Goal: Task Accomplishment & Management: Manage account settings

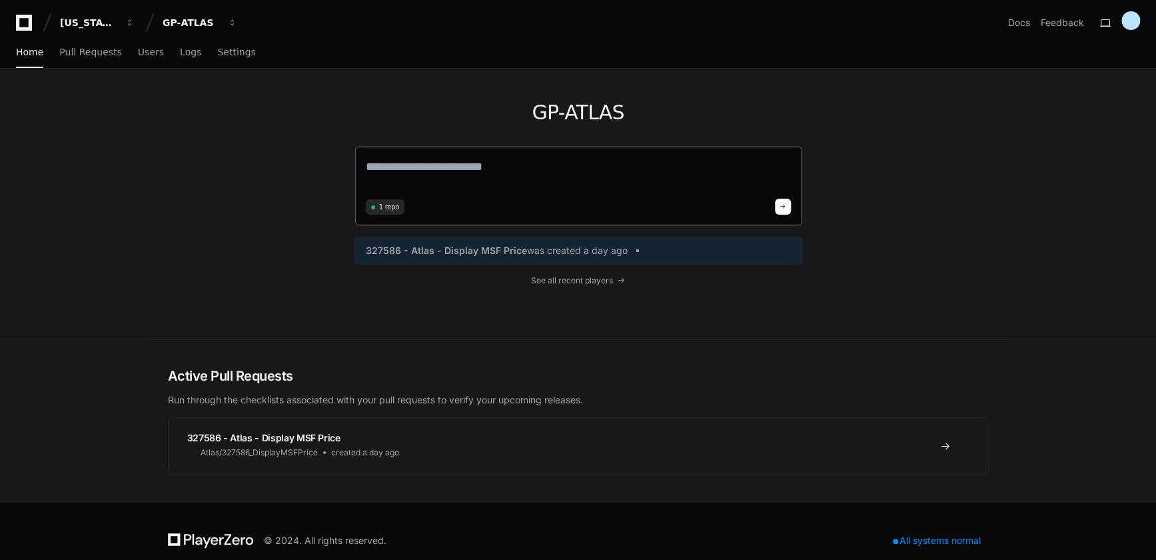
click at [414, 165] on textarea at bounding box center [578, 175] width 425 height 37
click at [488, 252] on span "327586 - Atlas - Display MSF Price" at bounding box center [446, 250] width 161 height 13
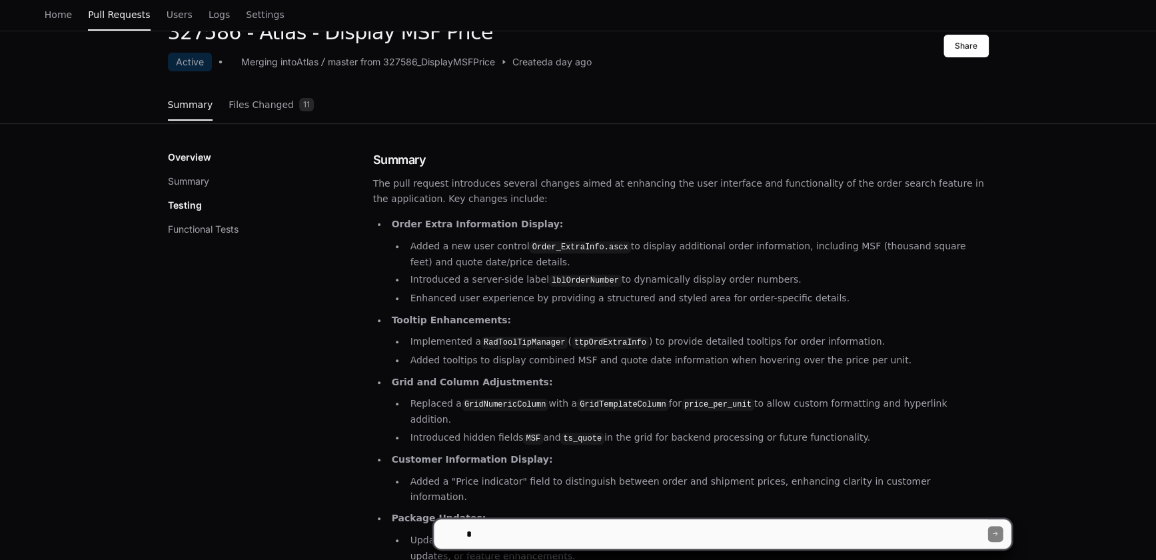
scroll to position [79, 0]
click at [547, 538] on textarea at bounding box center [726, 533] width 524 height 29
type textarea "**********"
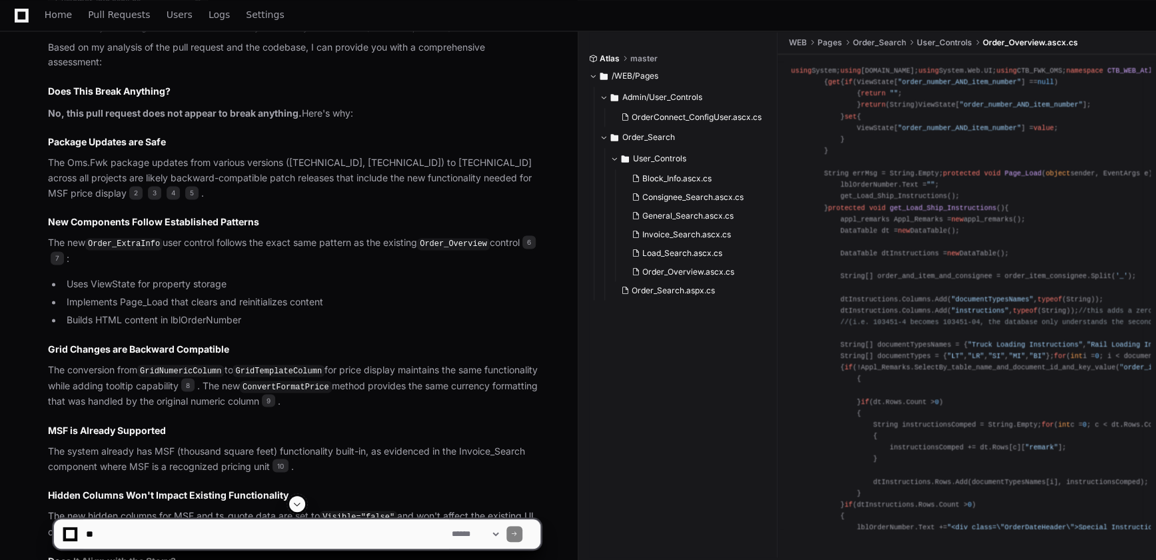
scroll to position [1030, 0]
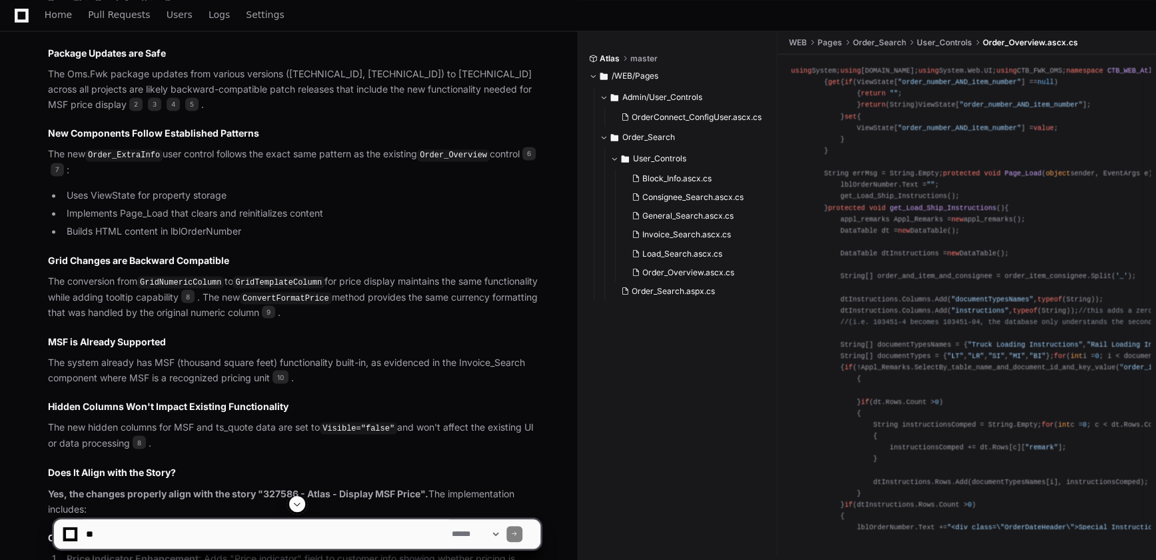
click at [465, 233] on li "Builds HTML content in lblOrderNumber" at bounding box center [302, 231] width 478 height 15
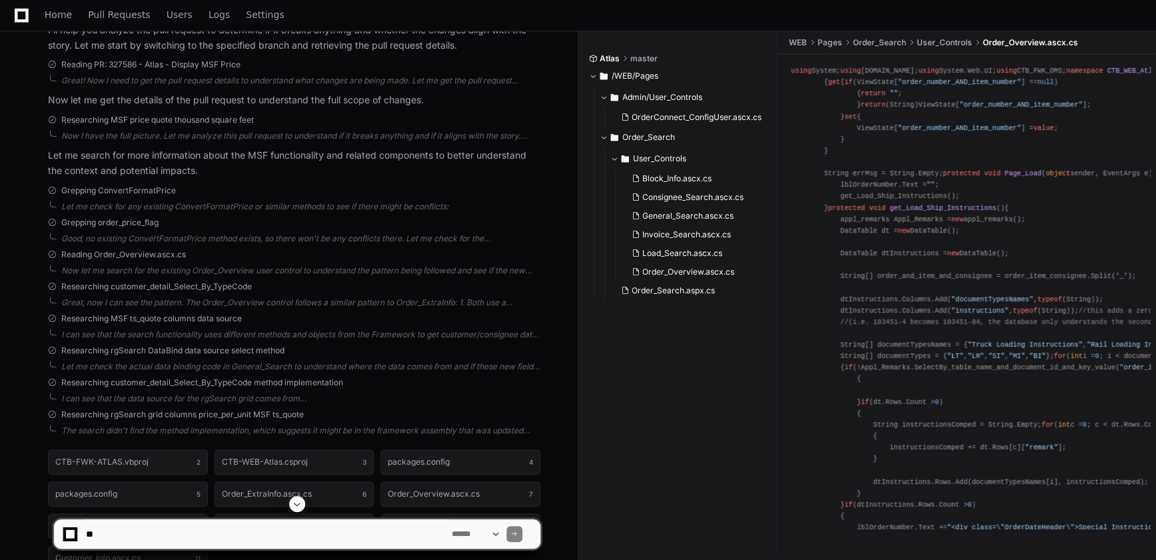
scroll to position [424, 0]
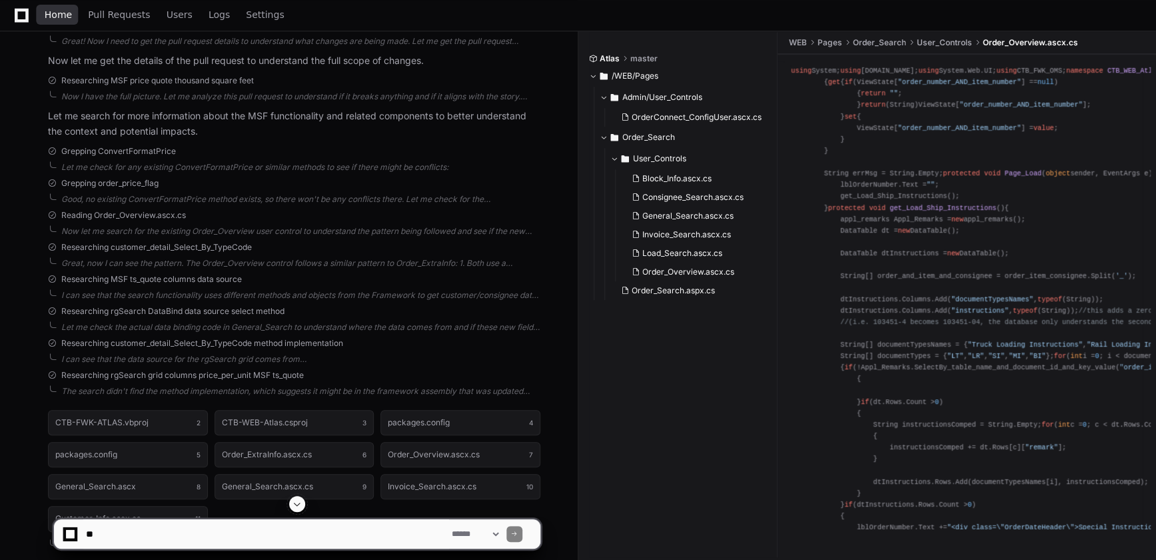
click at [59, 15] on span "Home" at bounding box center [58, 15] width 27 height 8
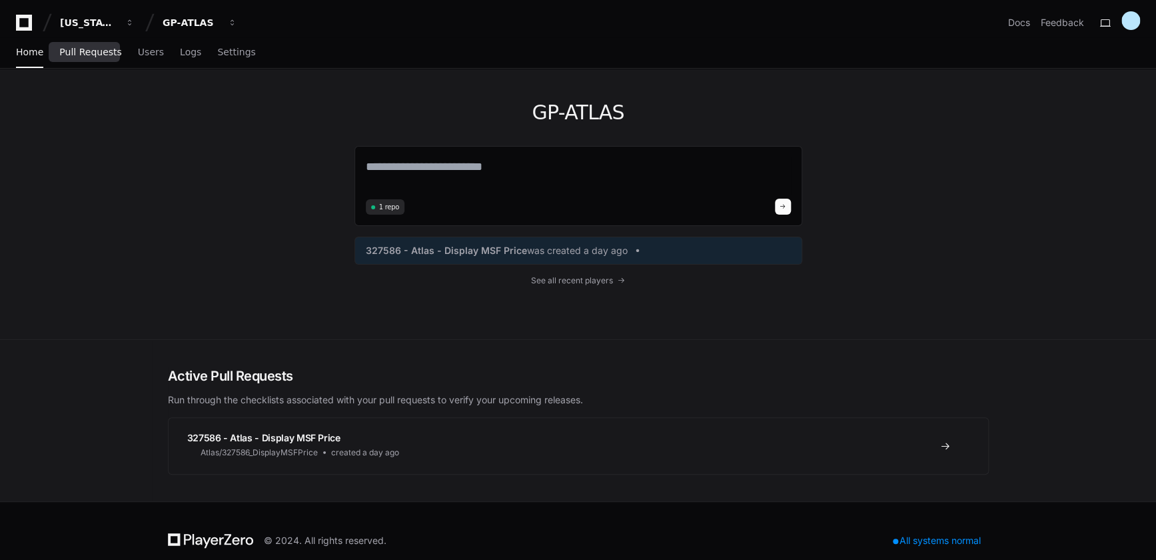
click at [99, 56] on span "Pull Requests" at bounding box center [90, 52] width 62 height 8
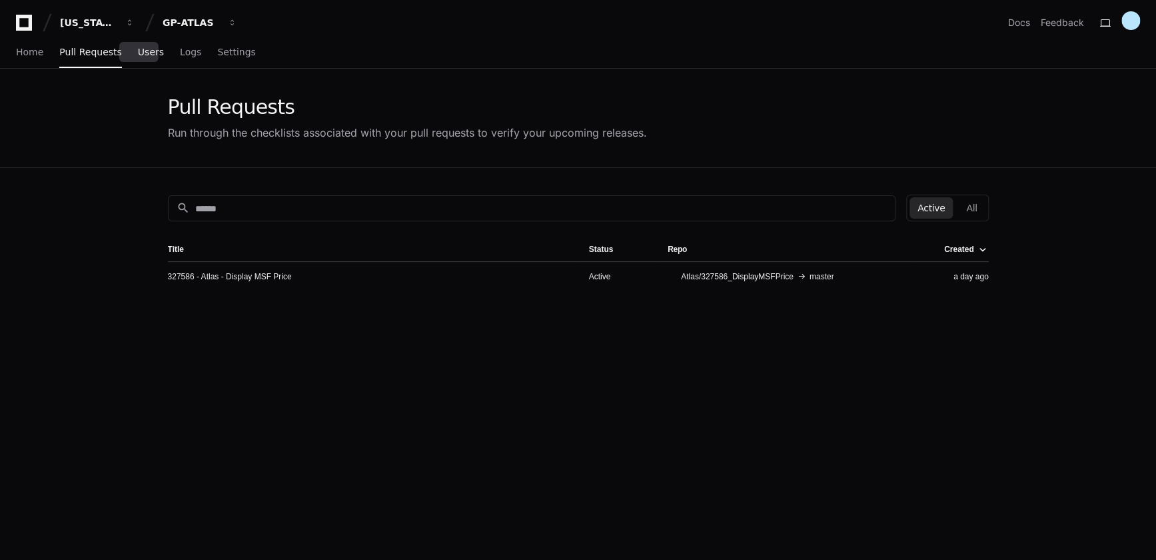
click at [139, 54] on span "Users" at bounding box center [151, 52] width 26 height 8
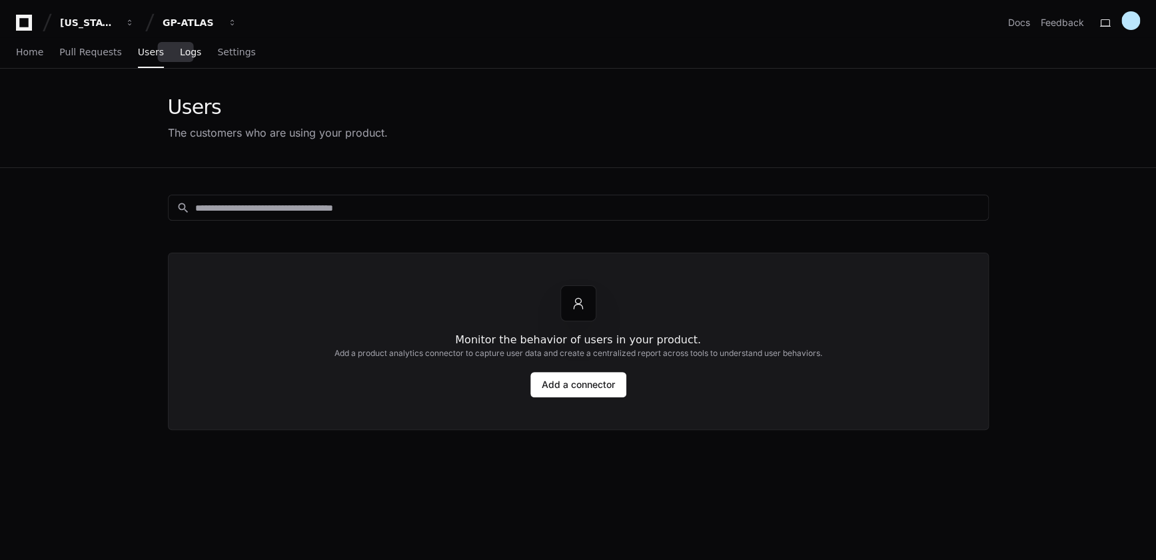
click at [180, 53] on span "Logs" at bounding box center [190, 52] width 21 height 8
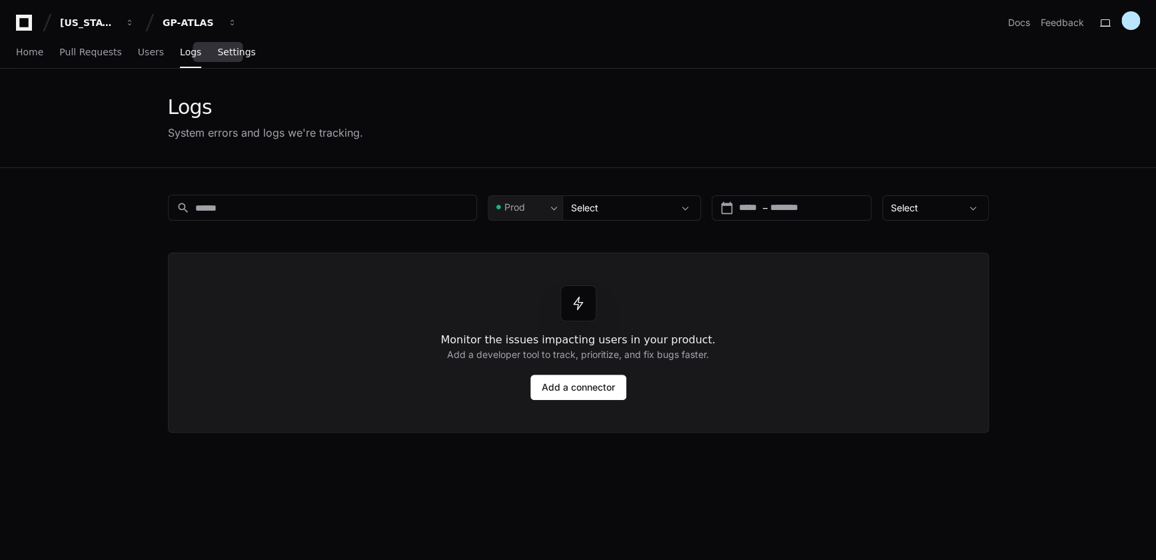
click at [217, 56] on span "Settings" at bounding box center [236, 52] width 38 height 8
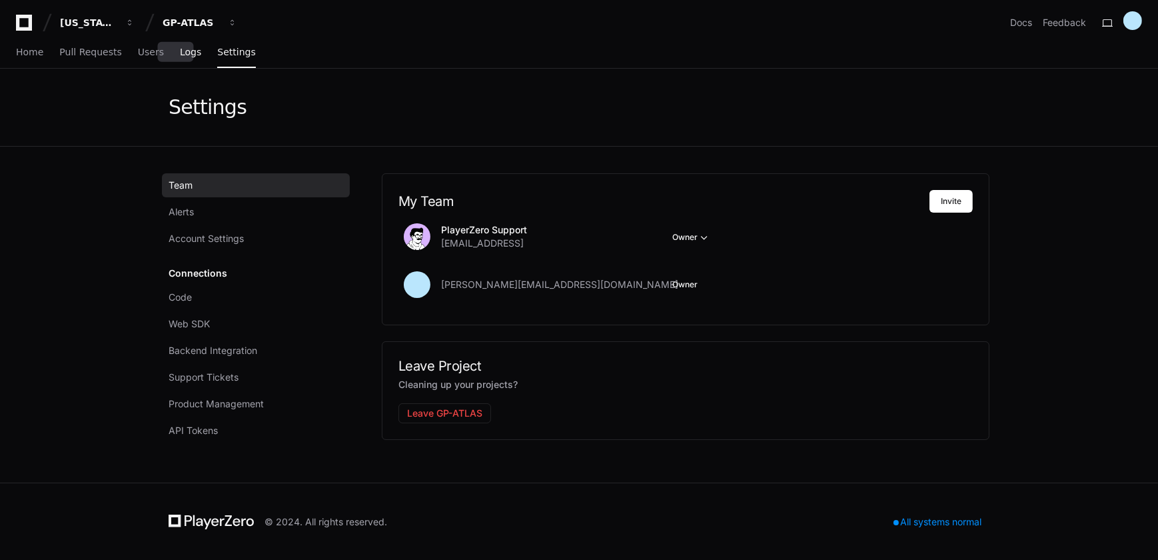
click at [180, 53] on span "Logs" at bounding box center [190, 52] width 21 height 8
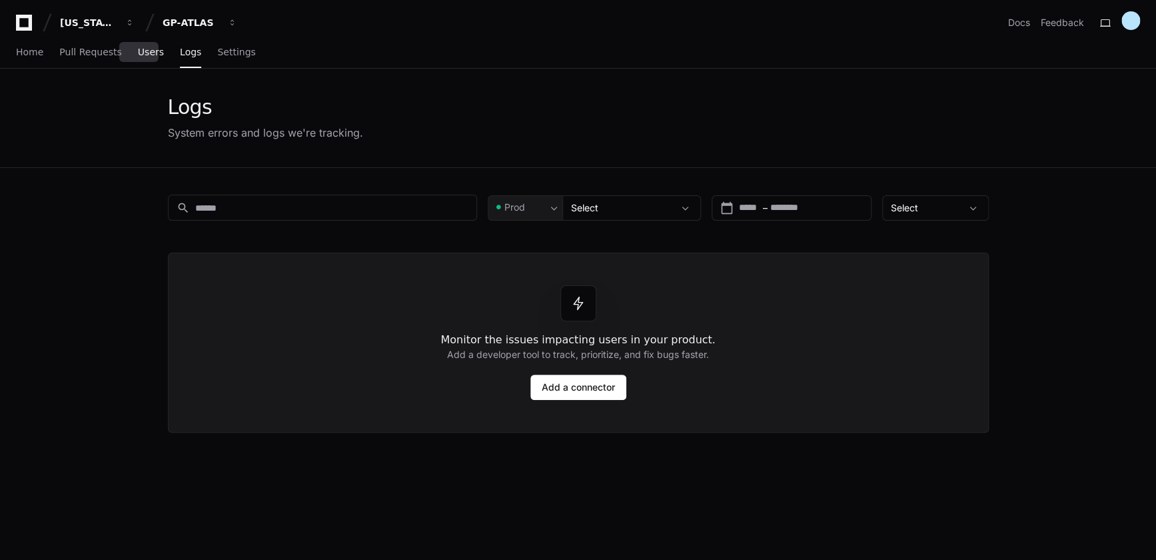
click at [140, 53] on span "Users" at bounding box center [151, 52] width 26 height 8
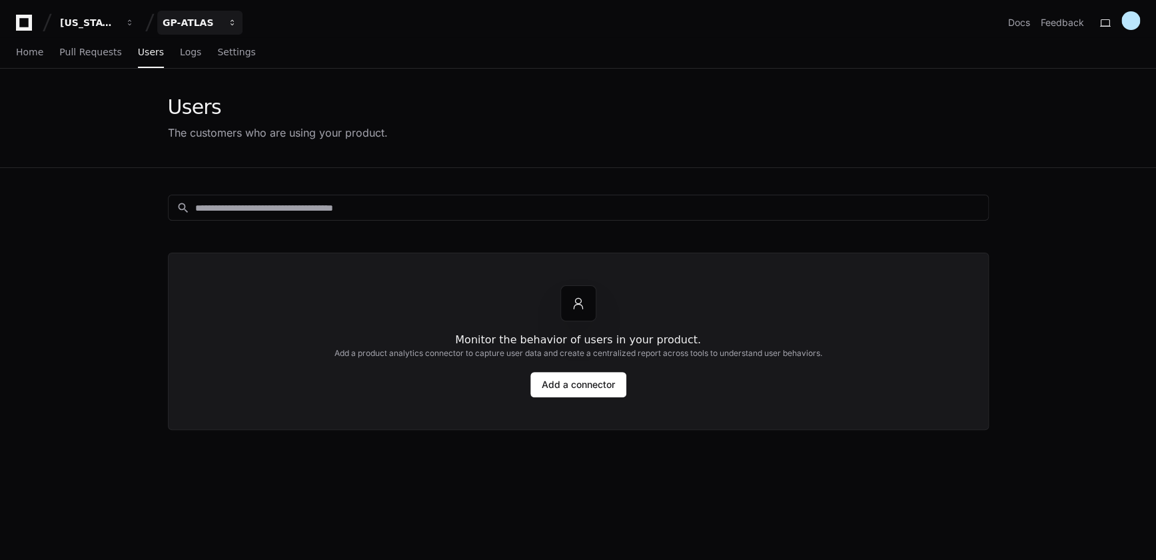
click at [207, 33] on button "GP-ATLAS" at bounding box center [199, 23] width 85 height 24
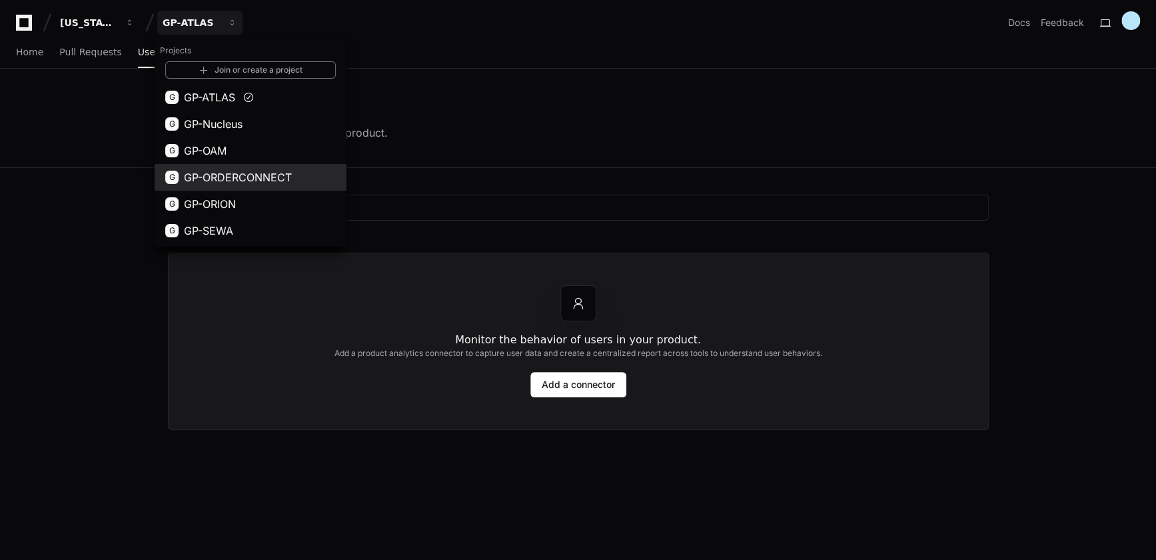
click at [227, 175] on span "GP-ORDERCONNECT" at bounding box center [238, 177] width 108 height 16
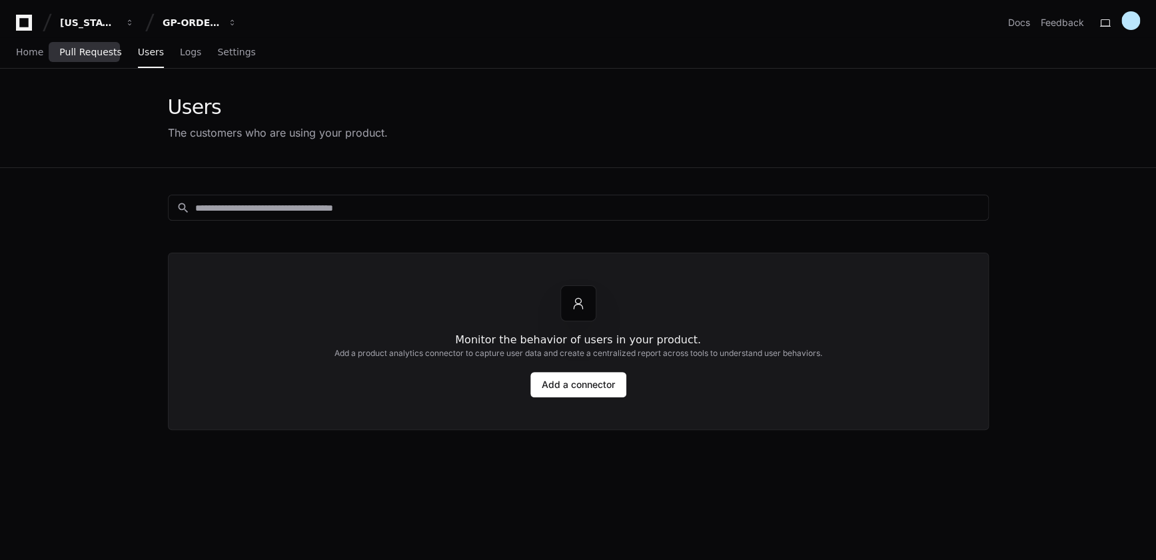
click at [84, 52] on span "Pull Requests" at bounding box center [90, 52] width 62 height 8
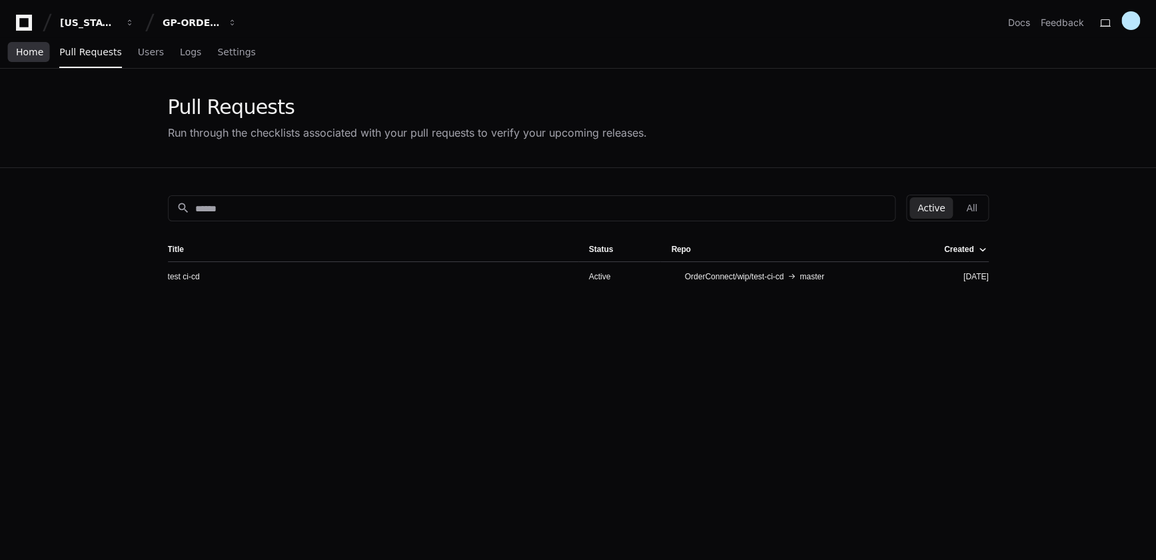
click at [34, 53] on span "Home" at bounding box center [29, 52] width 27 height 8
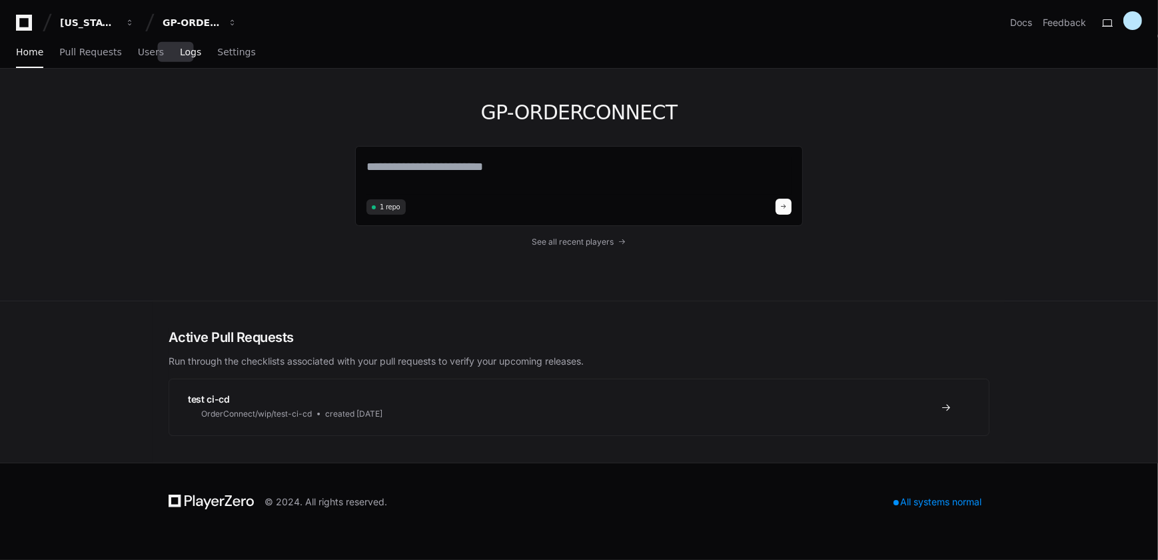
click at [180, 53] on span "Logs" at bounding box center [190, 52] width 21 height 8
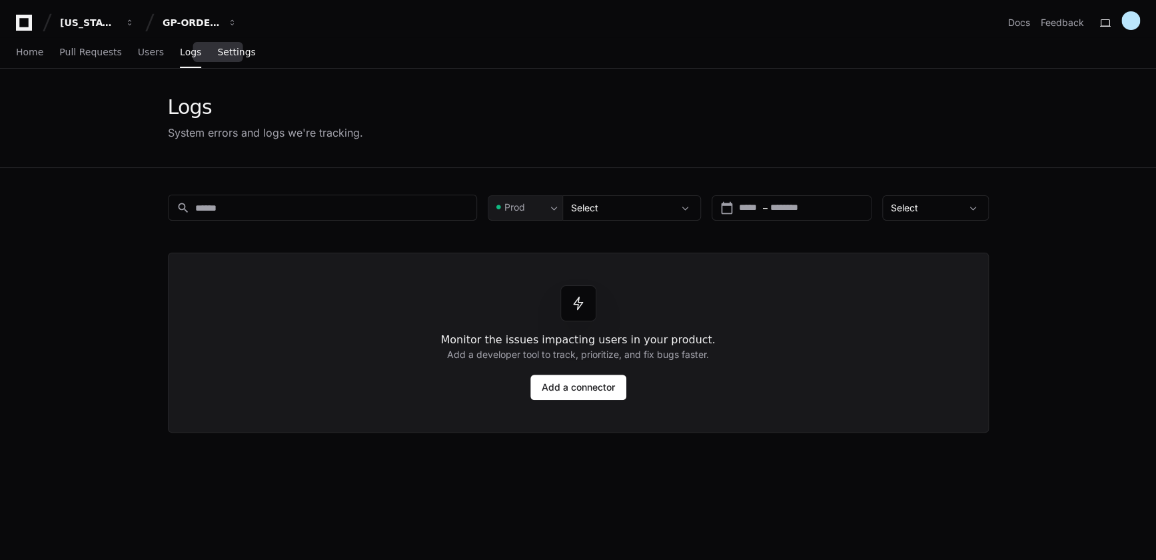
click at [217, 56] on span "Settings" at bounding box center [236, 52] width 38 height 8
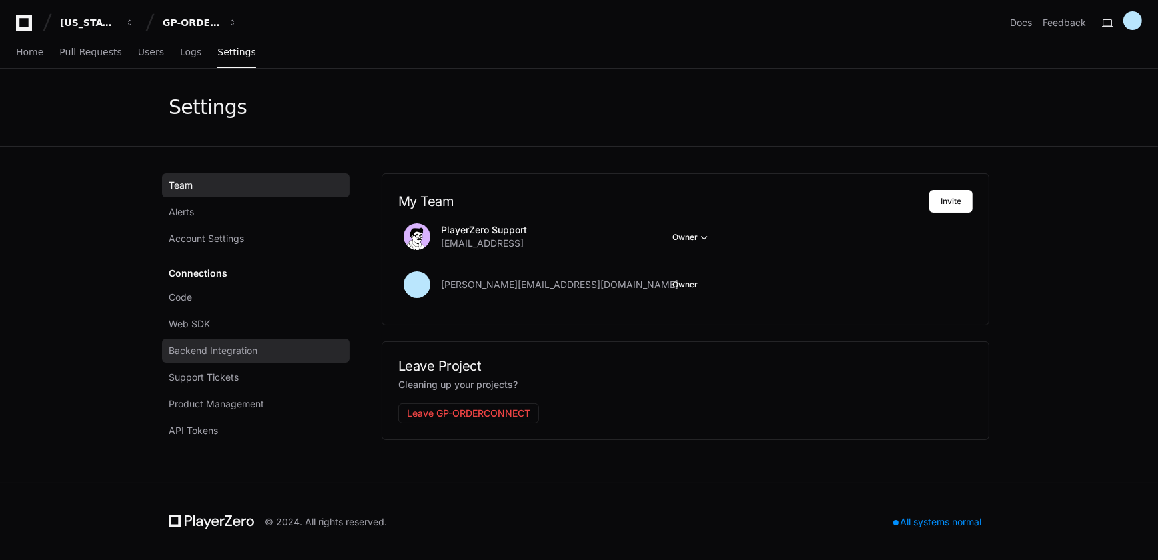
click at [242, 354] on span "Backend Integration" at bounding box center [213, 350] width 89 height 13
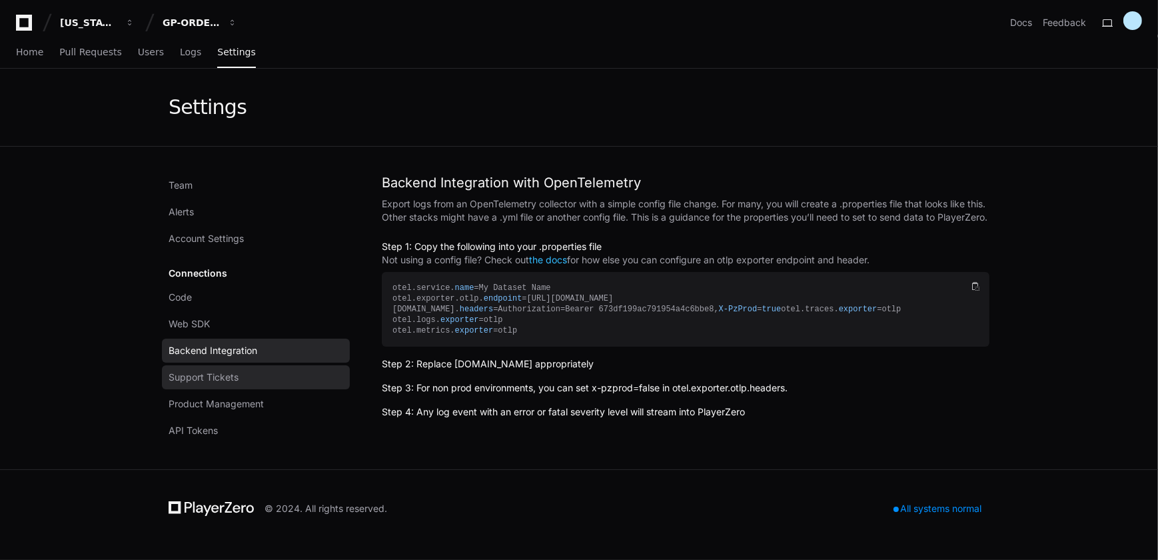
click at [232, 375] on span "Support Tickets" at bounding box center [204, 376] width 70 height 13
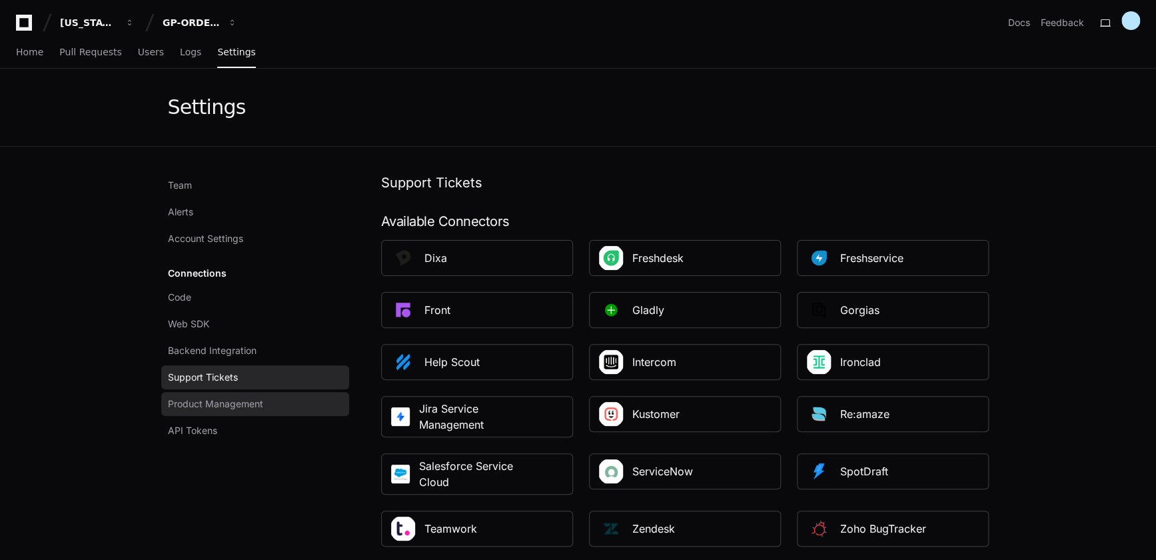
click at [222, 408] on span "Product Management" at bounding box center [215, 403] width 95 height 13
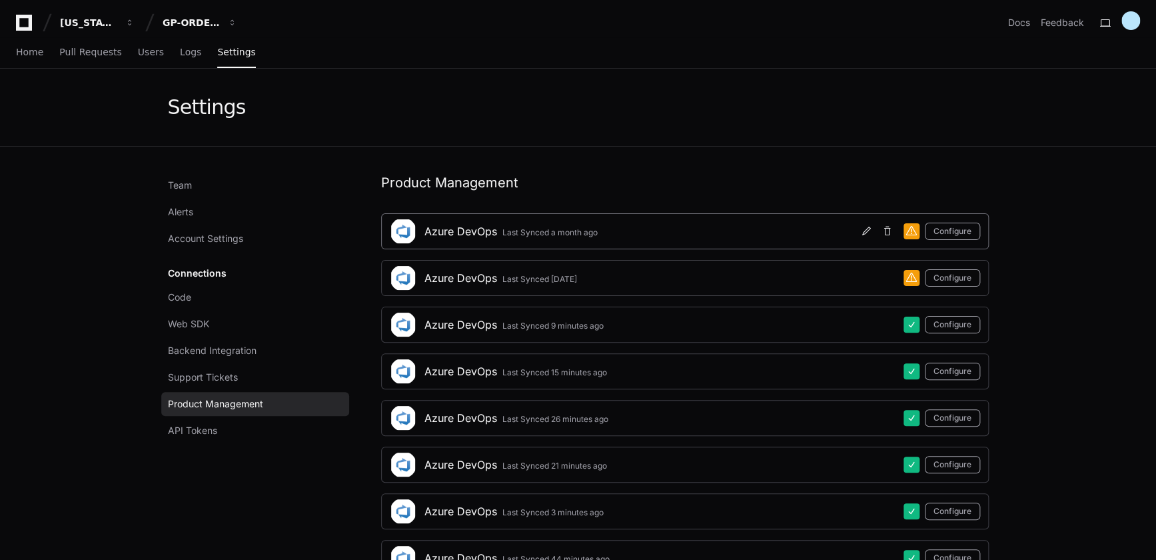
click at [536, 231] on div "Last Synced a month ago" at bounding box center [549, 232] width 95 height 11
click at [177, 294] on span "Code" at bounding box center [179, 297] width 23 height 13
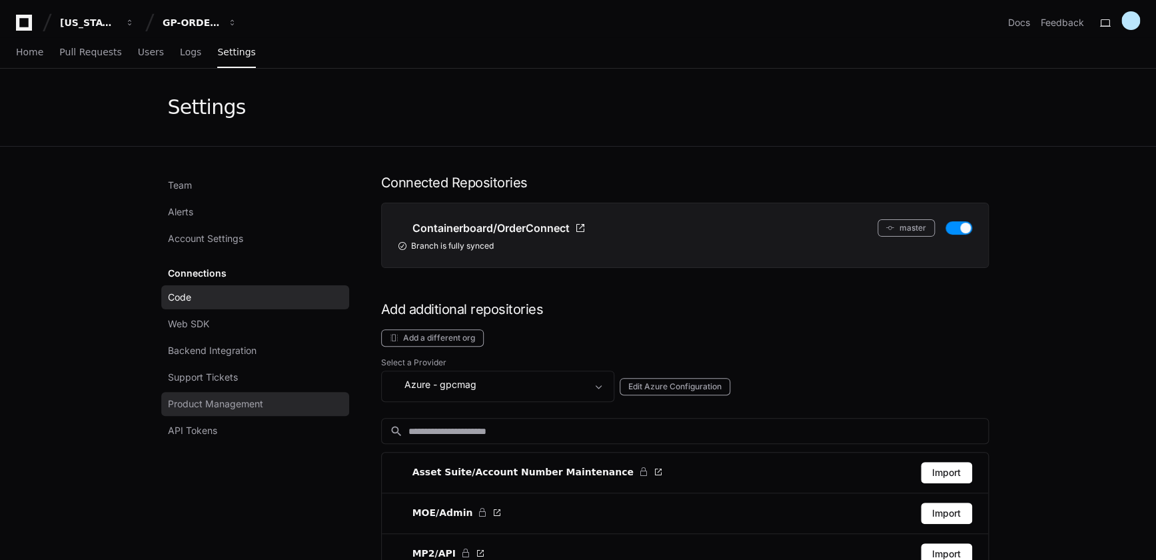
click at [190, 405] on span "Product Management" at bounding box center [215, 403] width 95 height 13
